Goal: Transaction & Acquisition: Purchase product/service

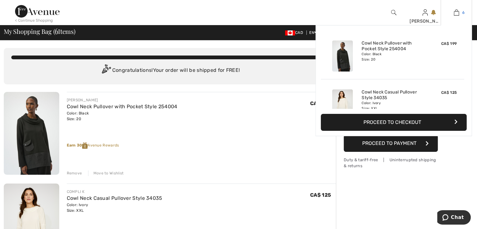
click at [456, 12] on img at bounding box center [456, 13] width 5 height 8
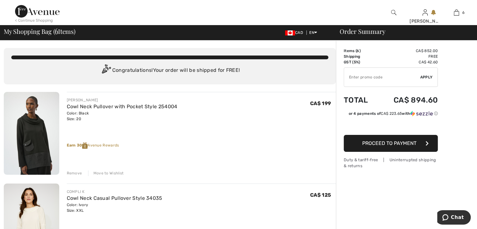
click at [348, 76] on input "TEXT" at bounding box center [382, 77] width 76 height 19
type input "SALESAVENUE"
click at [424, 75] on span "Apply" at bounding box center [426, 77] width 13 height 6
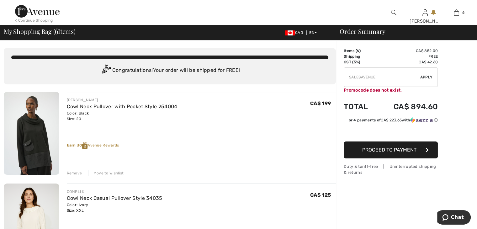
click at [403, 89] on div "Promocode does not exist." at bounding box center [391, 90] width 94 height 7
click at [402, 89] on div "Promocode does not exist." at bounding box center [391, 90] width 94 height 7
click at [344, 91] on div "Promocode does not exist." at bounding box center [391, 90] width 94 height 7
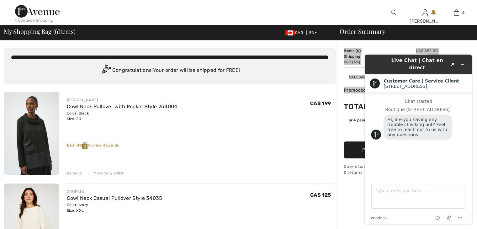
drag, startPoint x: 402, startPoint y: 89, endPoint x: 342, endPoint y: 93, distance: 59.7
click at [375, 152] on div "Chat started Boutique 1ère Avenue Hi, are you having any trouble checking out? …" at bounding box center [418, 133] width 95 height 69
click at [457, 217] on icon "Menu" at bounding box center [460, 218] width 8 height 8
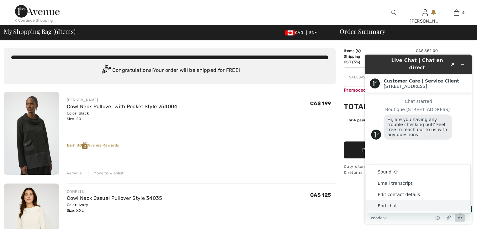
click at [457, 217] on icon "Menu" at bounding box center [460, 218] width 8 height 8
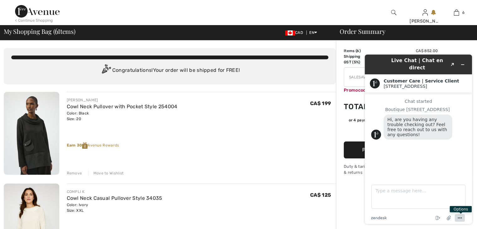
click at [458, 217] on icon "Menu" at bounding box center [460, 218] width 8 height 8
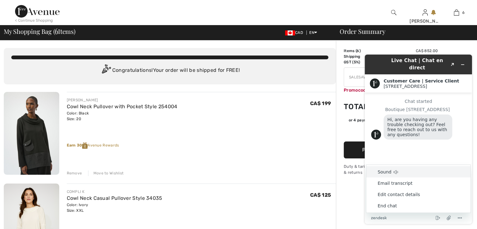
click at [376, 152] on div "Chat started Boutique 1ère Avenue Hi, are you having any trouble checking out? …" at bounding box center [418, 133] width 95 height 69
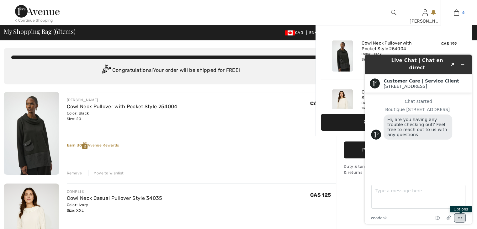
click at [457, 12] on img at bounding box center [456, 13] width 5 height 8
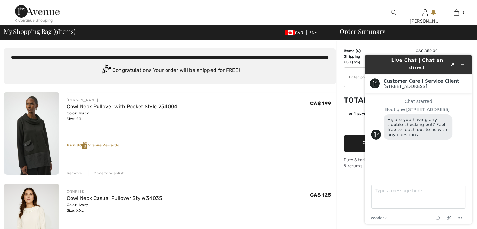
click at [393, 125] on span "Hi, are you having any trouble checking out? Feel free to reach out to us with …" at bounding box center [417, 127] width 61 height 20
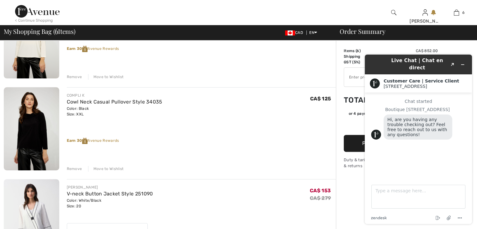
scroll to position [157, 0]
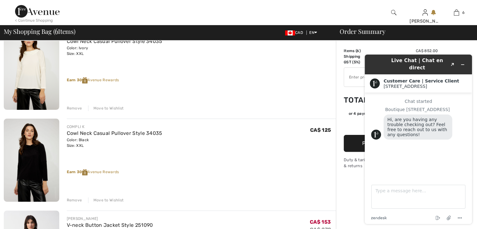
click at [432, 117] on span "Hi, are you having any trouble checking out? Feel free to reach out to us with …" at bounding box center [417, 127] width 61 height 20
click at [375, 137] on div "Chat started Boutique 1ère Avenue Hi, are you having any trouble checking out? …" at bounding box center [418, 133] width 95 height 69
click at [356, 102] on td "Total" at bounding box center [360, 99] width 33 height 21
click at [452, 63] on icon "Created with Sketch." at bounding box center [453, 64] width 4 height 3
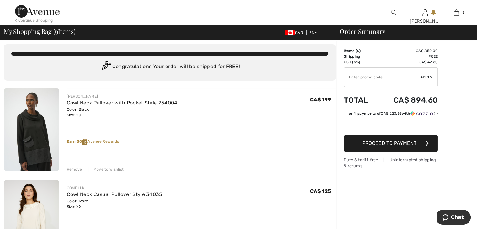
scroll to position [0, 0]
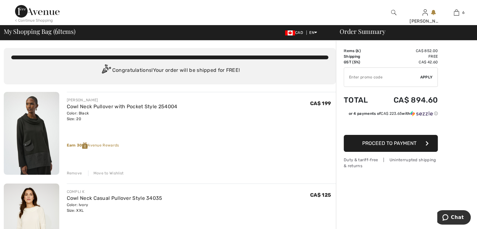
click at [167, 154] on div "JOSEPH RIBKOFF Cowl Neck Pullover with Pocket Style 254004 Color: Black Size: 2…" at bounding box center [201, 134] width 269 height 84
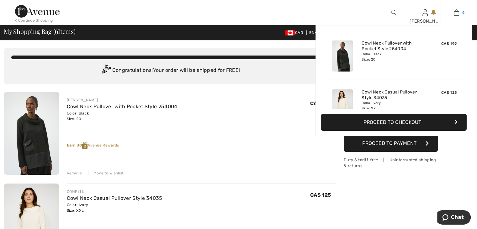
click at [455, 11] on img at bounding box center [456, 13] width 5 height 8
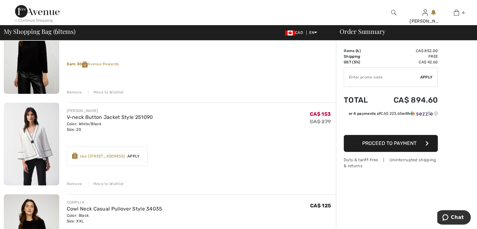
scroll to position [282, 0]
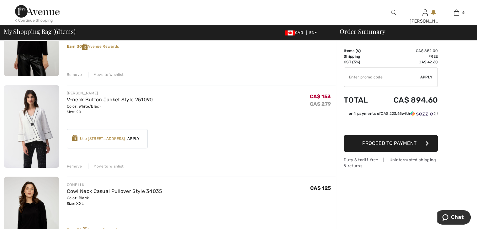
click at [72, 165] on div "Remove" at bounding box center [74, 166] width 15 height 6
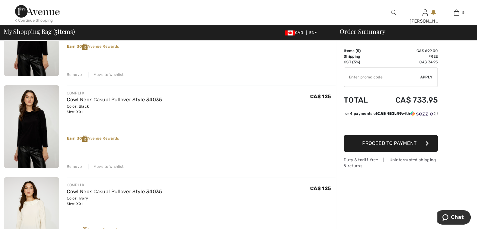
scroll to position [314, 0]
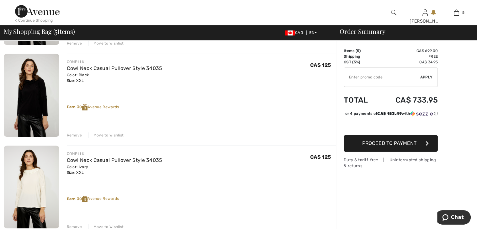
click at [72, 133] on div "Remove" at bounding box center [74, 135] width 15 height 6
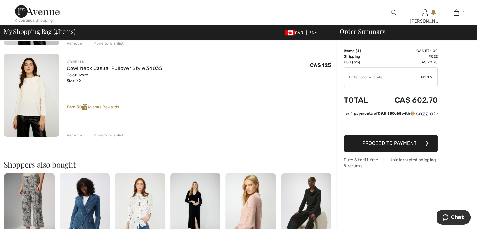
click at [73, 135] on div "Remove" at bounding box center [74, 135] width 15 height 6
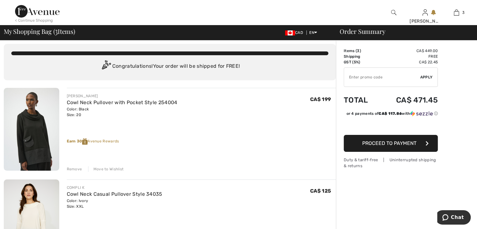
scroll to position [0, 0]
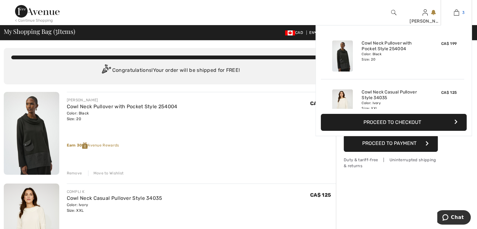
click at [456, 13] on img at bounding box center [456, 13] width 5 height 8
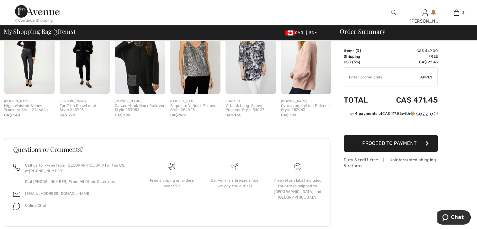
scroll to position [389, 0]
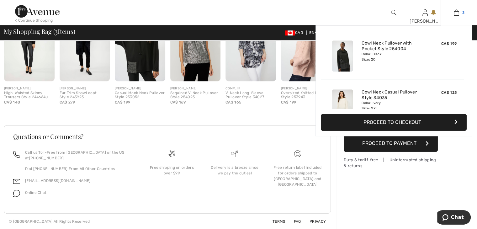
click at [455, 13] on img at bounding box center [456, 13] width 5 height 8
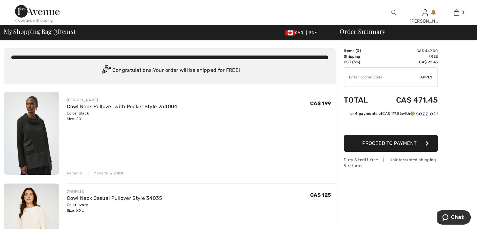
click at [72, 171] on div "Remove" at bounding box center [74, 173] width 15 height 6
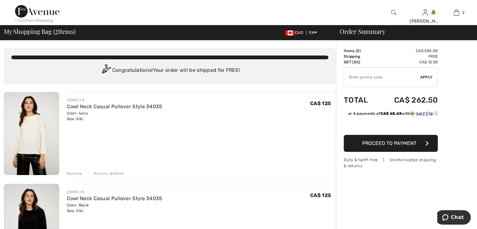
click at [71, 172] on div "Remove" at bounding box center [74, 174] width 15 height 6
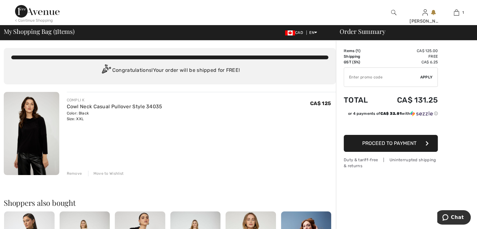
click at [71, 172] on div "Remove" at bounding box center [74, 174] width 15 height 6
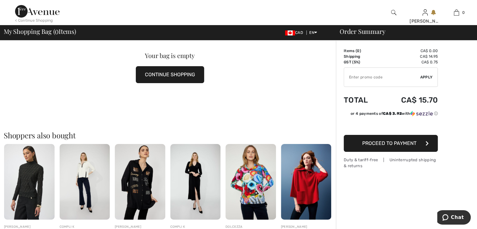
scroll to position [94, 0]
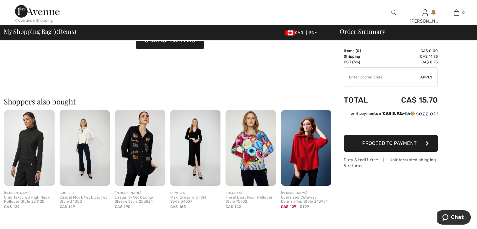
click at [132, 167] on img at bounding box center [140, 148] width 50 height 76
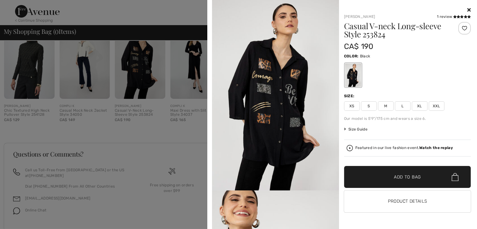
scroll to position [188, 0]
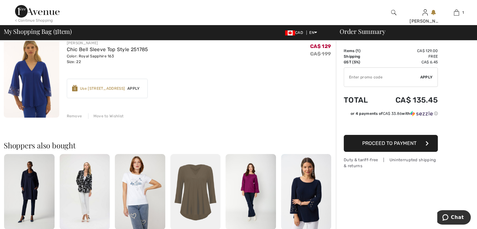
scroll to position [63, 0]
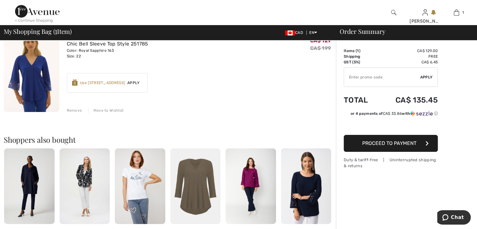
click at [46, 181] on img at bounding box center [29, 186] width 50 height 76
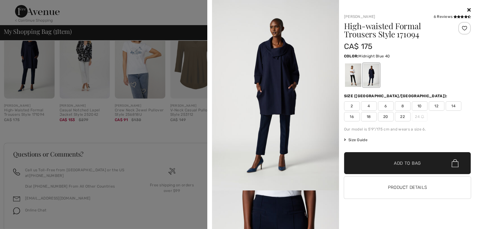
scroll to position [206, 0]
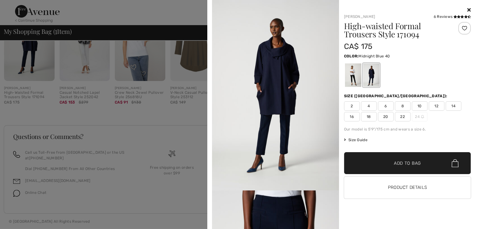
click at [469, 8] on icon at bounding box center [468, 9] width 3 height 5
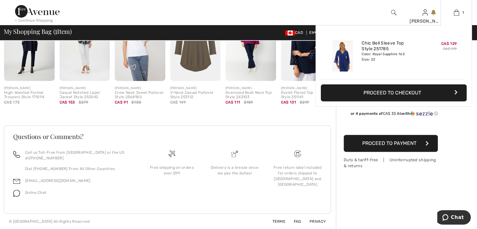
click at [371, 91] on button "Proceed to Checkout" at bounding box center [394, 92] width 146 height 17
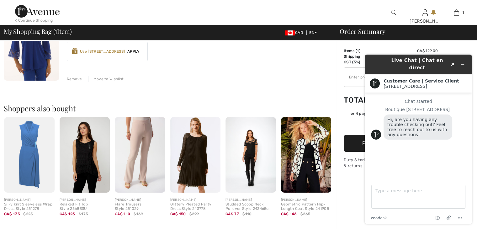
click at [300, 143] on img at bounding box center [306, 155] width 50 height 76
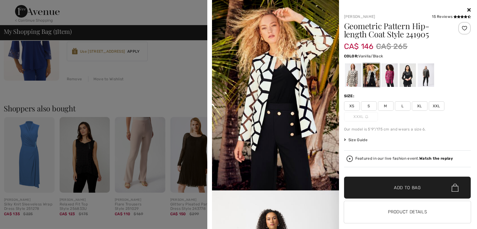
click at [432, 105] on span "XXL" at bounding box center [437, 105] width 16 height 9
click at [386, 80] on div at bounding box center [389, 75] width 16 height 24
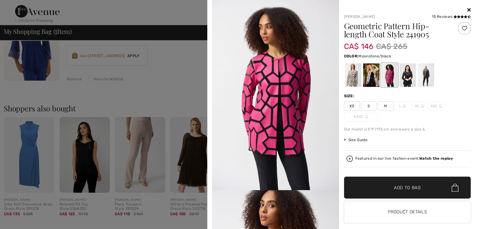
click at [347, 83] on div at bounding box center [353, 75] width 16 height 24
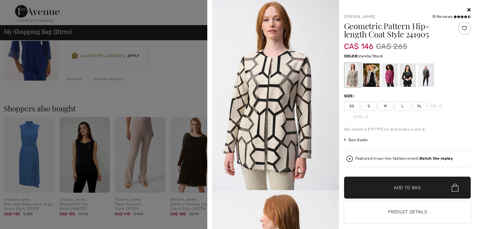
click at [365, 85] on div at bounding box center [371, 75] width 16 height 24
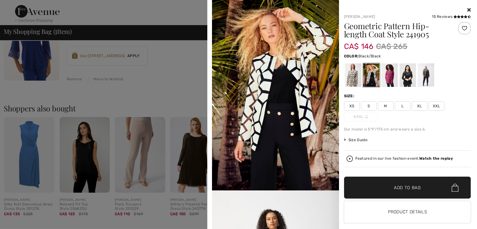
click at [404, 82] on div at bounding box center [407, 75] width 16 height 24
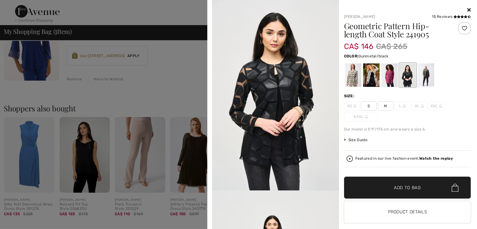
click at [421, 78] on div at bounding box center [425, 75] width 16 height 24
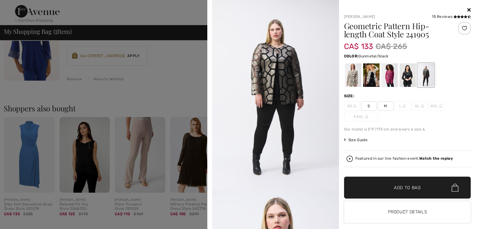
click at [439, 72] on div at bounding box center [407, 75] width 127 height 26
click at [421, 71] on div at bounding box center [425, 75] width 16 height 24
click at [415, 139] on div "Size Guide Select Size XS - Sold Out S M L - Sold Out XL - Sold Out XXL - Sold …" at bounding box center [407, 140] width 127 height 6
click at [394, 185] on span "Add to Bag" at bounding box center [407, 187] width 27 height 7
click at [452, 187] on img at bounding box center [455, 187] width 7 height 8
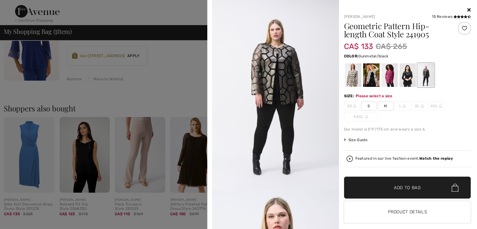
click at [452, 187] on img at bounding box center [455, 187] width 7 height 8
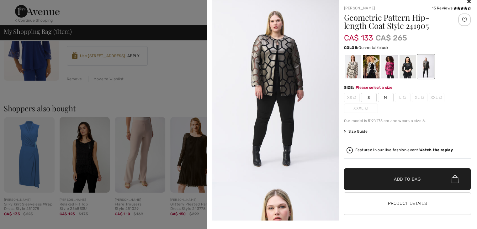
click at [467, 1] on icon at bounding box center [468, 1] width 3 height 5
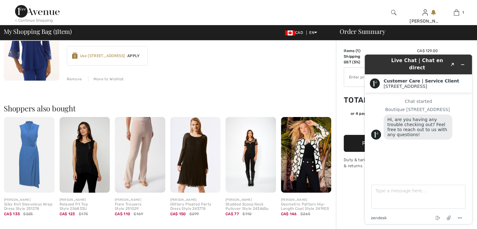
click at [316, 161] on img at bounding box center [306, 155] width 50 height 76
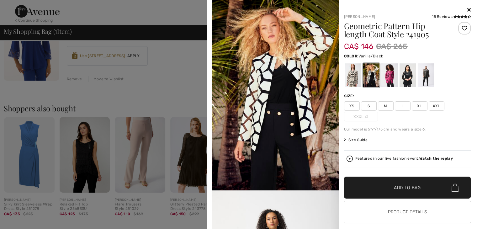
click at [434, 105] on span "XXL" at bounding box center [437, 105] width 16 height 9
click at [433, 105] on span "XXL" at bounding box center [437, 105] width 16 height 9
click at [390, 187] on span "✔ Added to Bag" at bounding box center [398, 187] width 38 height 7
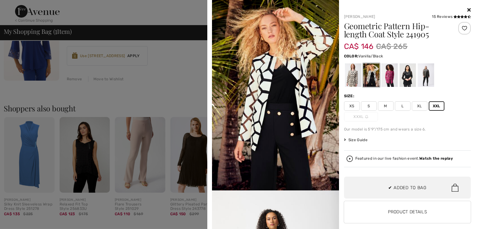
scroll to position [0, 0]
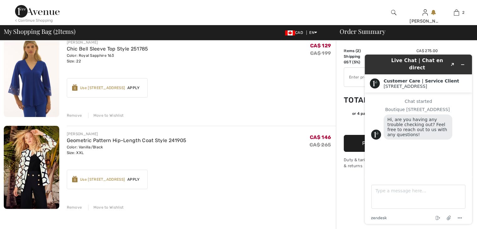
scroll to position [46, 0]
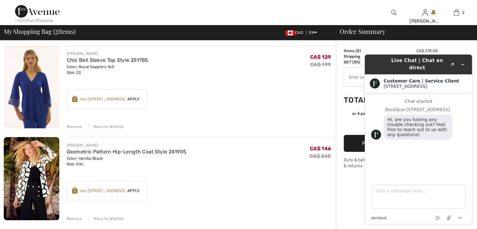
click at [133, 190] on span "Apply" at bounding box center [134, 191] width 18 height 6
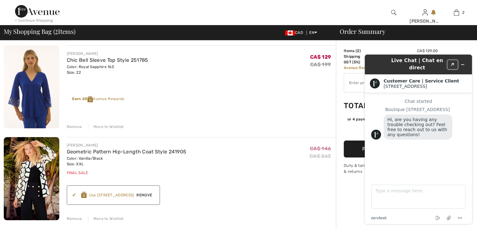
click at [451, 63] on icon "Created with Sketch." at bounding box center [453, 64] width 4 height 3
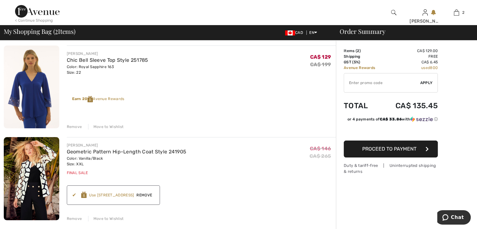
click at [345, 68] on td "Avenue Rewards" at bounding box center [364, 68] width 40 height 6
click at [423, 69] on td "used 800" at bounding box center [411, 68] width 54 height 6
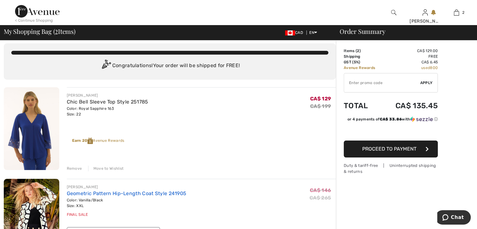
scroll to position [0, 0]
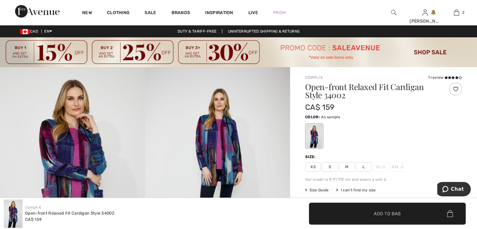
click at [186, 151] on img at bounding box center [217, 176] width 145 height 218
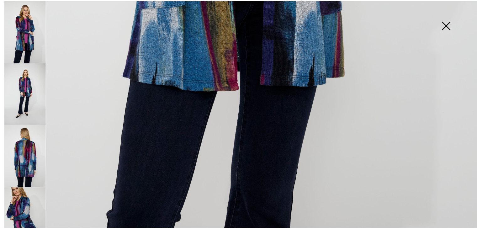
scroll to position [455, 0]
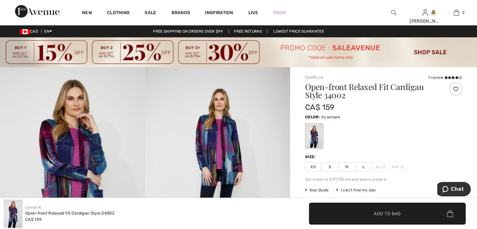
click at [311, 136] on div at bounding box center [314, 136] width 16 height 24
click at [263, 137] on img at bounding box center [217, 176] width 145 height 218
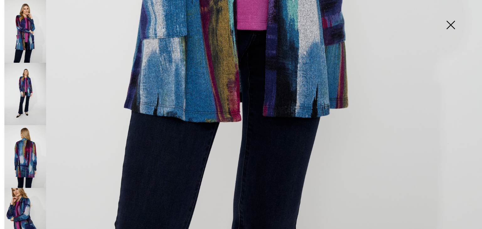
click at [449, 25] on img at bounding box center [450, 25] width 31 height 32
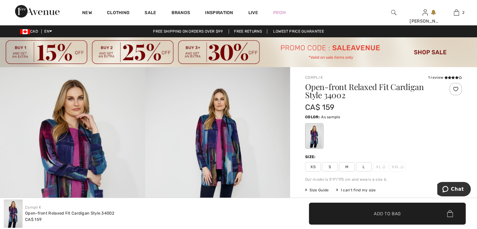
click at [314, 138] on div at bounding box center [314, 136] width 16 height 24
click at [420, 46] on img at bounding box center [238, 52] width 477 height 30
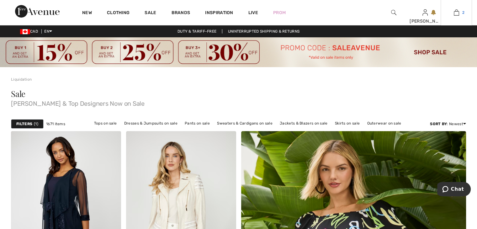
click at [455, 13] on img at bounding box center [456, 13] width 5 height 8
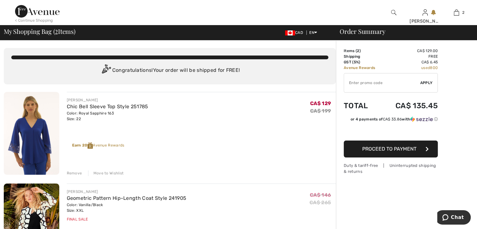
click at [347, 82] on input "TEXT" at bounding box center [382, 82] width 76 height 19
type input "SALEAVENUE"
click at [427, 81] on span "Apply" at bounding box center [426, 83] width 13 height 6
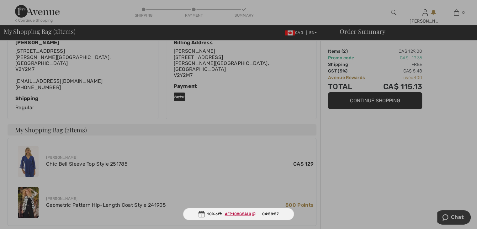
scroll to position [125, 0]
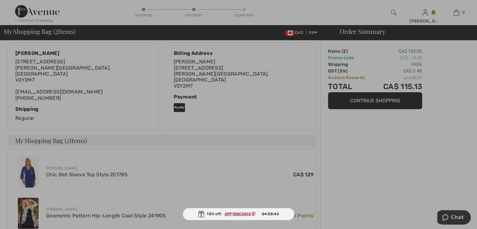
click at [402, 87] on div at bounding box center [238, 114] width 477 height 229
click at [386, 89] on div at bounding box center [238, 114] width 477 height 229
click at [295, 170] on div at bounding box center [238, 114] width 477 height 229
click at [342, 98] on div at bounding box center [238, 114] width 477 height 229
